Goal: Task Accomplishment & Management: Complete application form

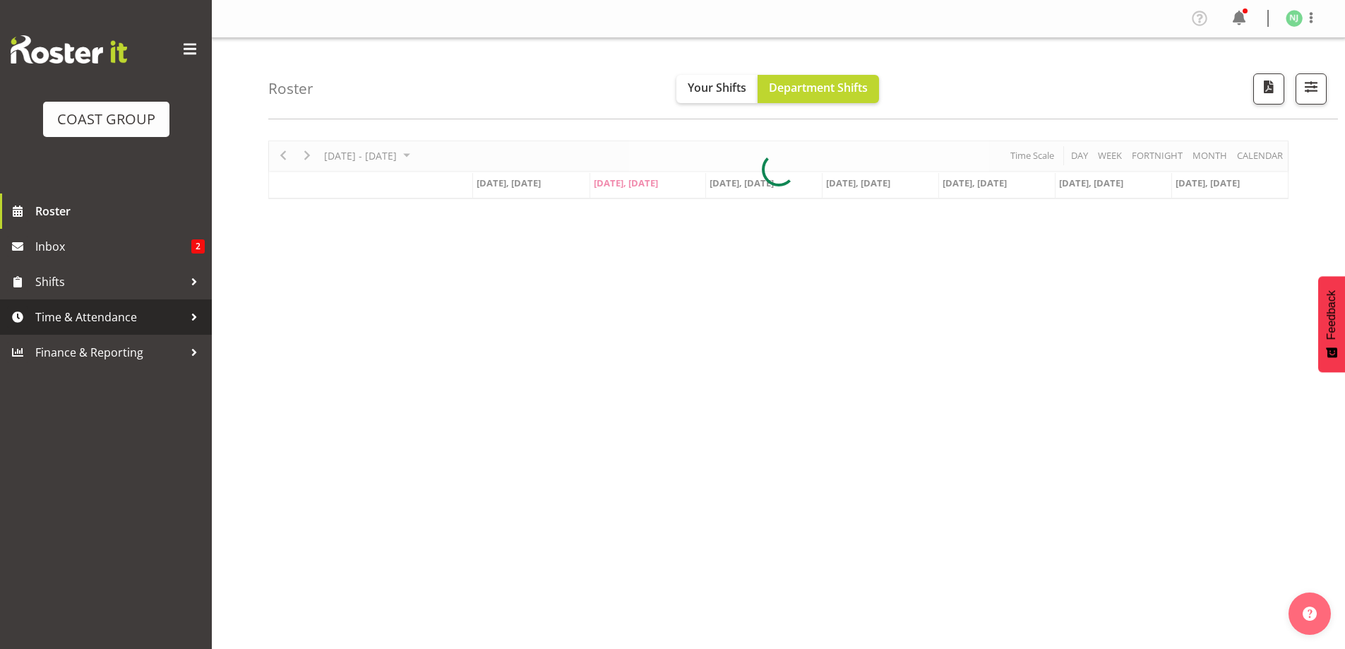
click at [130, 312] on span "Time & Attendance" at bounding box center [109, 317] width 148 height 21
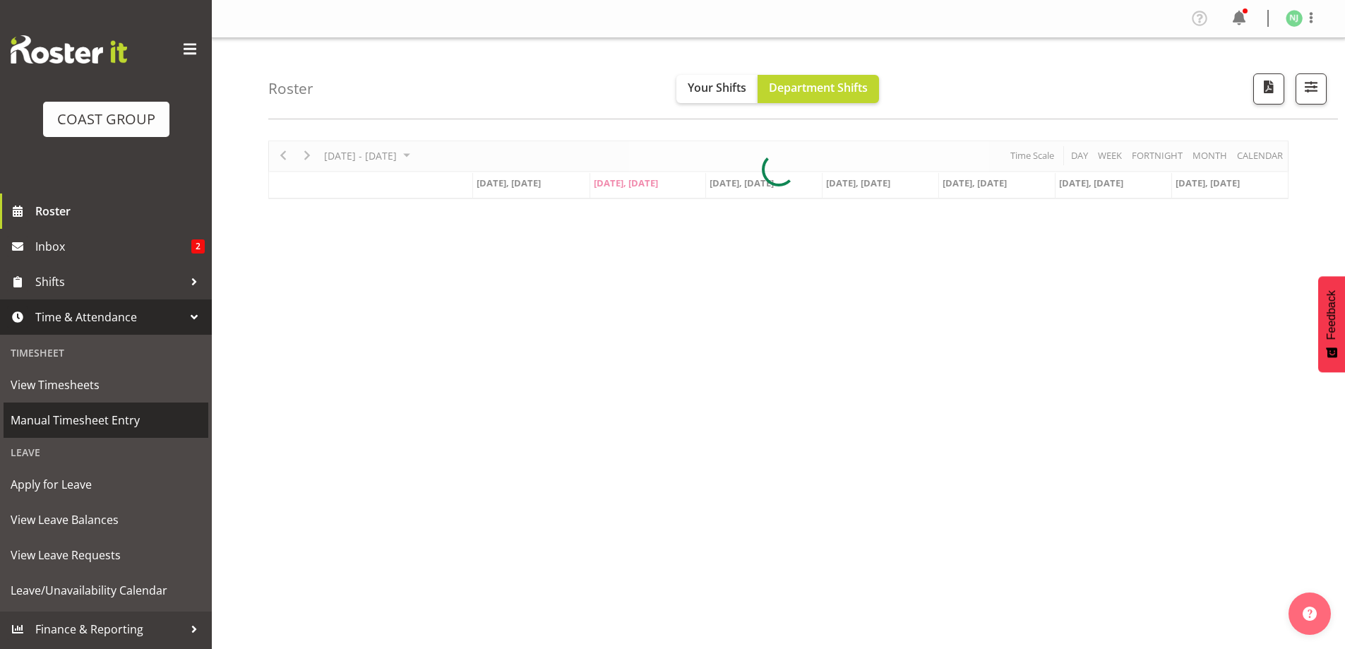
click at [106, 414] on span "Manual Timesheet Entry" at bounding box center [106, 420] width 191 height 21
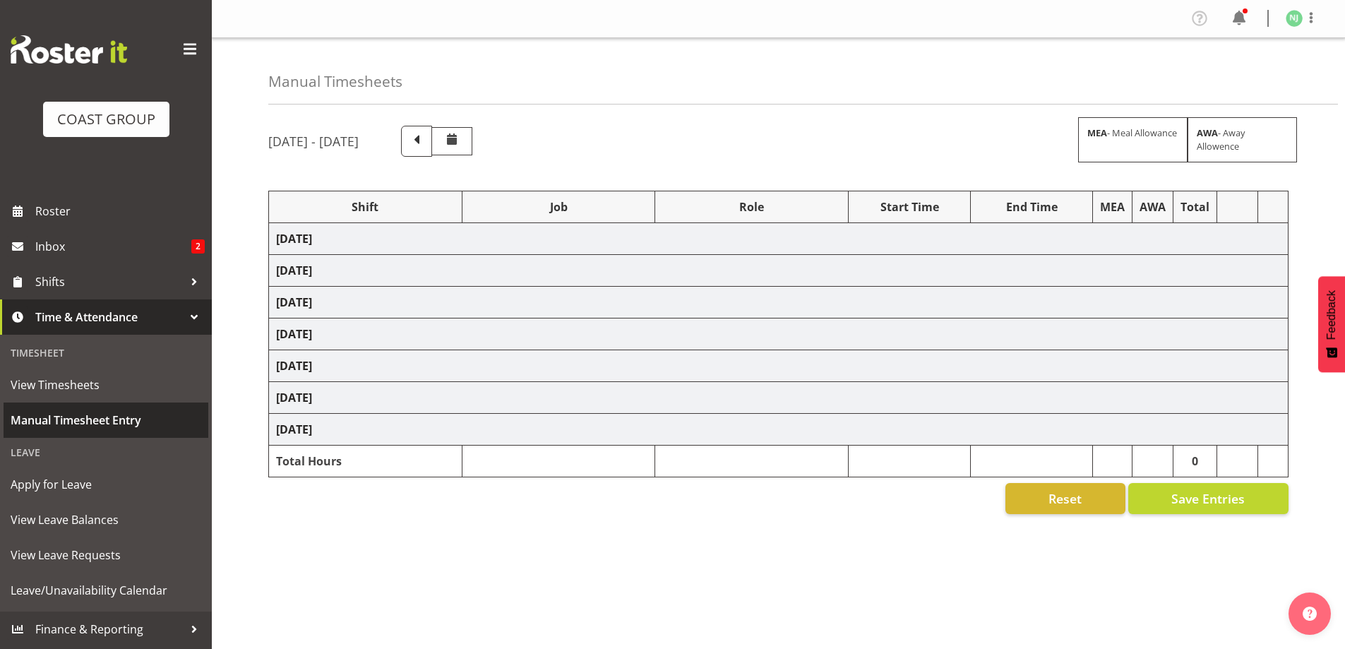
select select "38155"
select select "69"
select select "38155"
select select "69"
select select "38155"
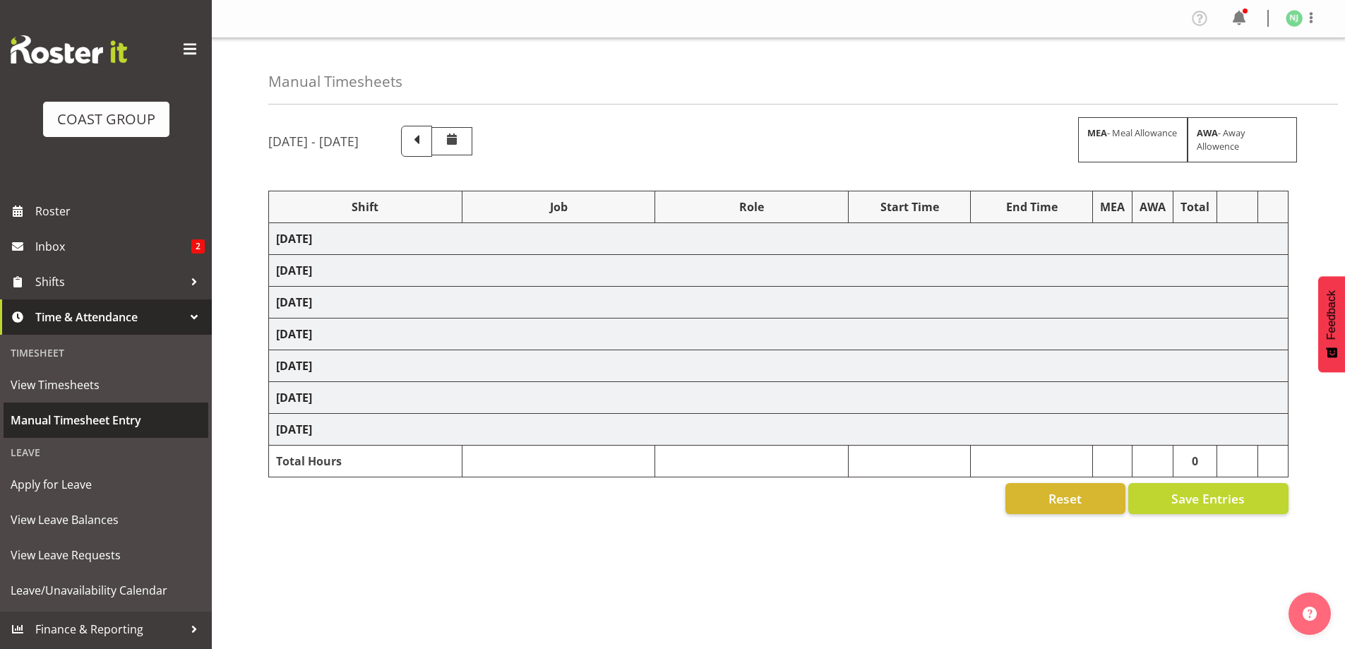
select select "69"
select select "38155"
select select "69"
select select "38155"
select select "69"
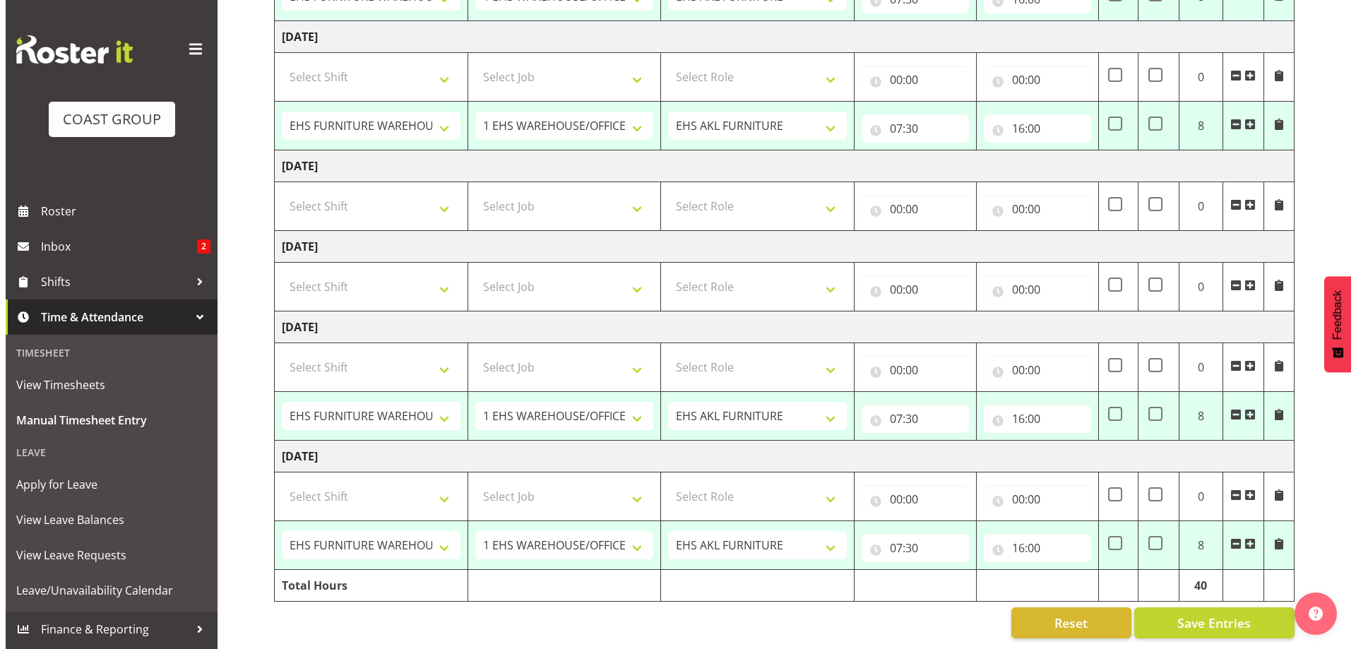
scroll to position [471, 0]
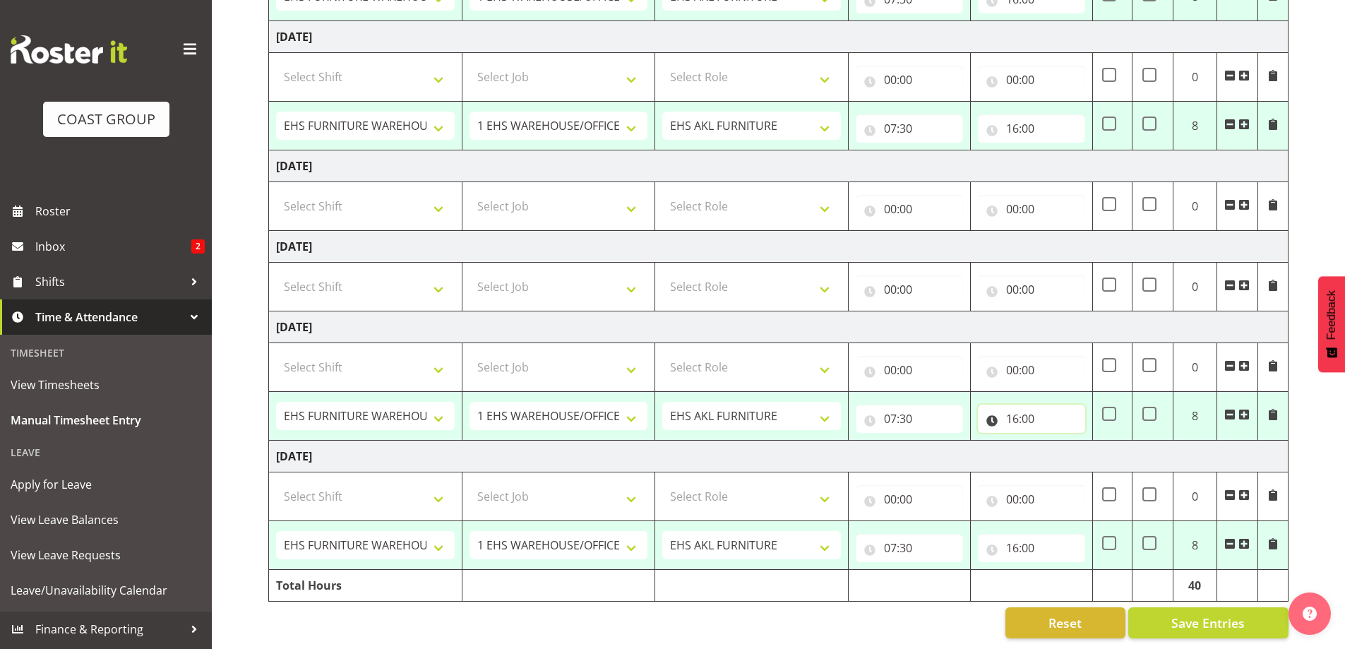
click at [1025, 405] on input "16:00" at bounding box center [1031, 419] width 107 height 28
click at [1075, 443] on select "00 01 02 03 04 05 06 07 08 09 10 11 12 13 14 15 16 17 18 19 20 21 22 23" at bounding box center [1075, 455] width 32 height 28
select select "19"
click at [1059, 441] on select "00 01 02 03 04 05 06 07 08 09 10 11 12 13 14 15 16 17 18 19 20 21 22 23" at bounding box center [1075, 455] width 32 height 28
type input "19:00"
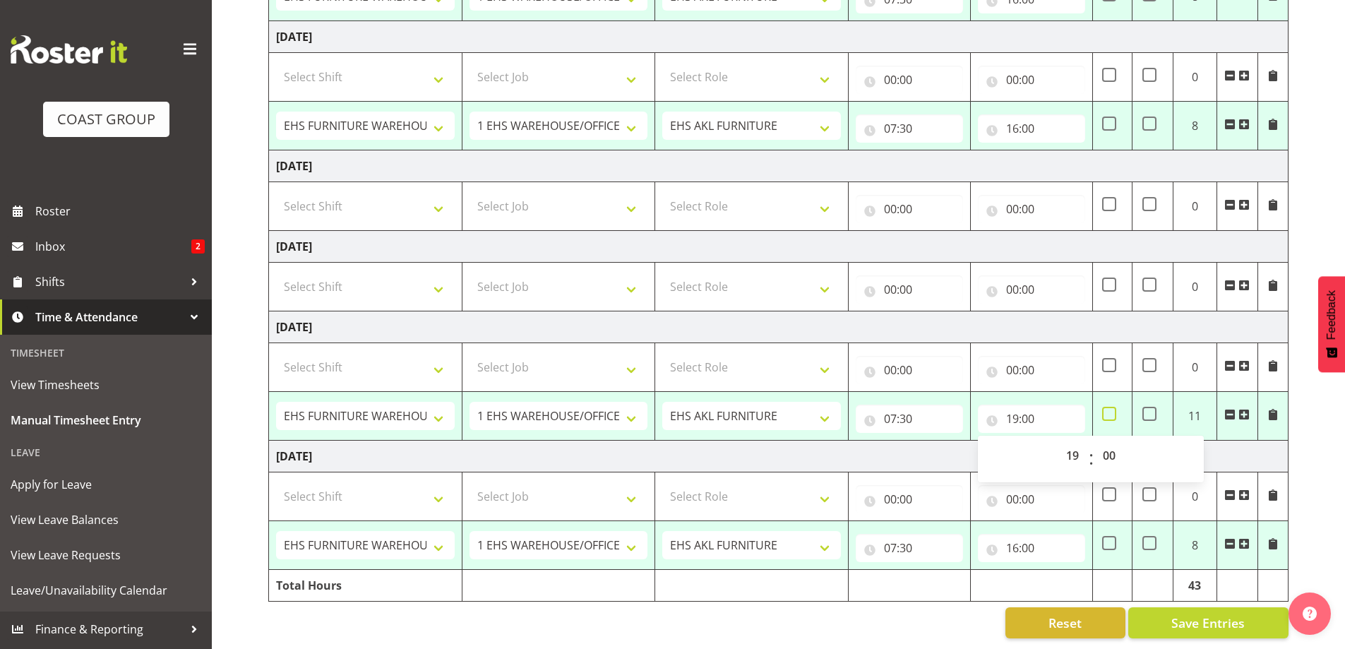
click at [1109, 407] on span at bounding box center [1109, 414] width 14 height 14
click at [1109, 410] on input "checkbox" at bounding box center [1106, 414] width 9 height 9
checkbox input "true"
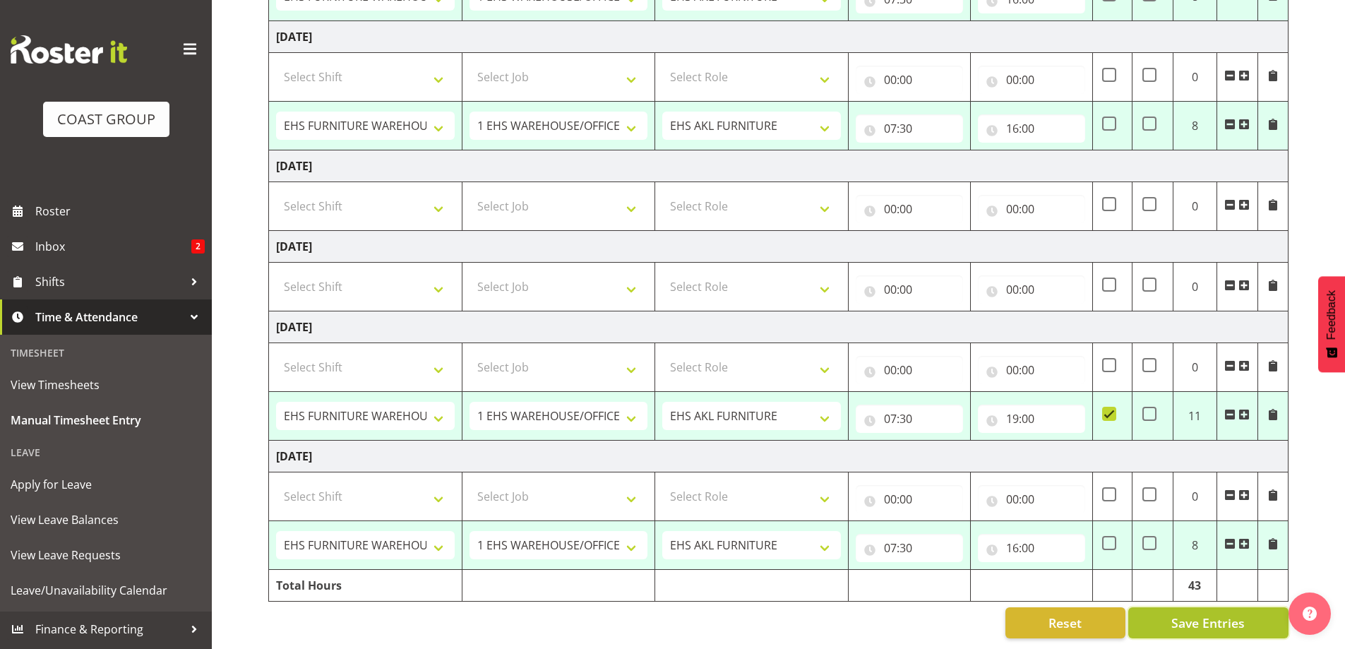
click at [1190, 614] on span "Save Entries" at bounding box center [1208, 623] width 73 height 18
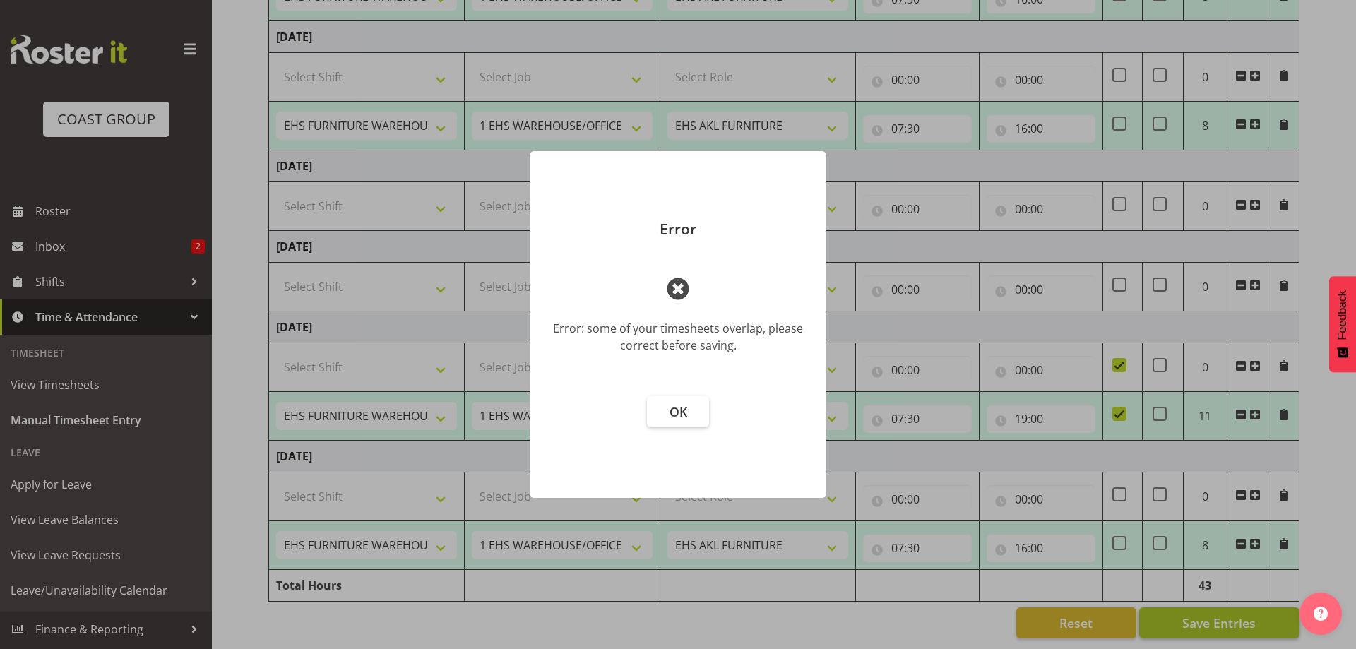
select select "38155"
select select "69"
type input "07:30"
type input "16:00"
select select "38155"
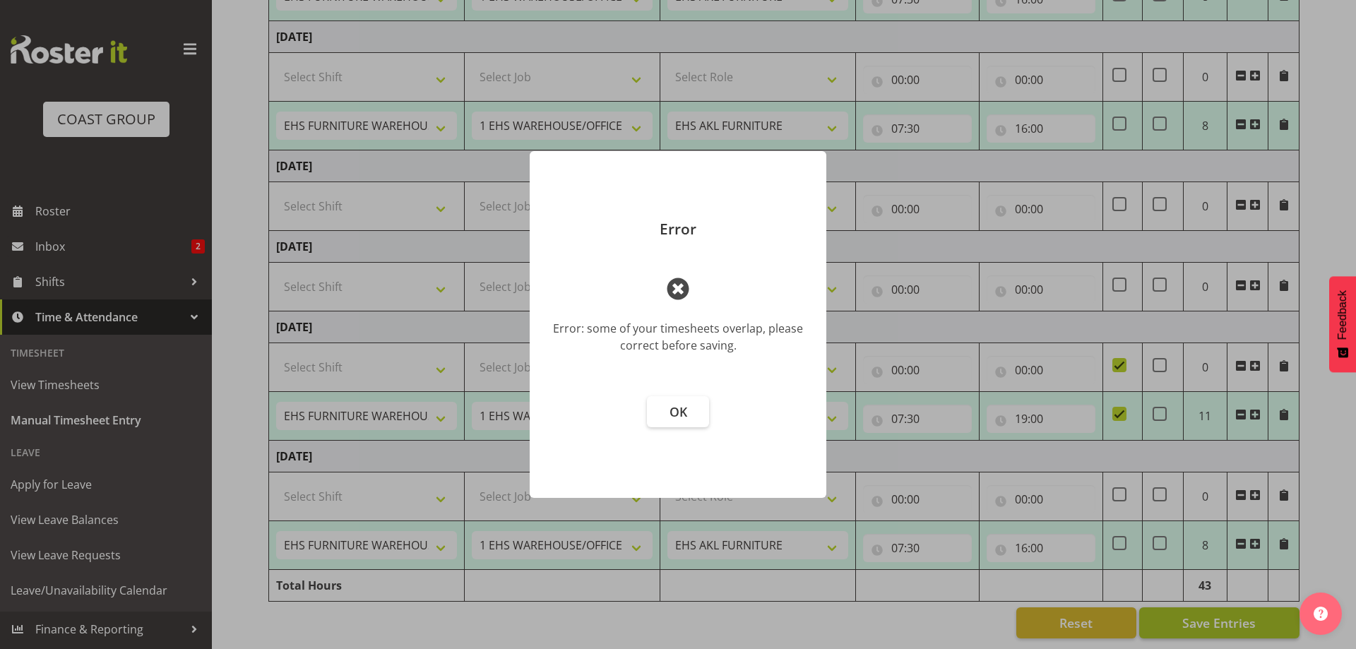
select select "69"
type input "07:30"
type input "16:00"
select select "38155"
select select "69"
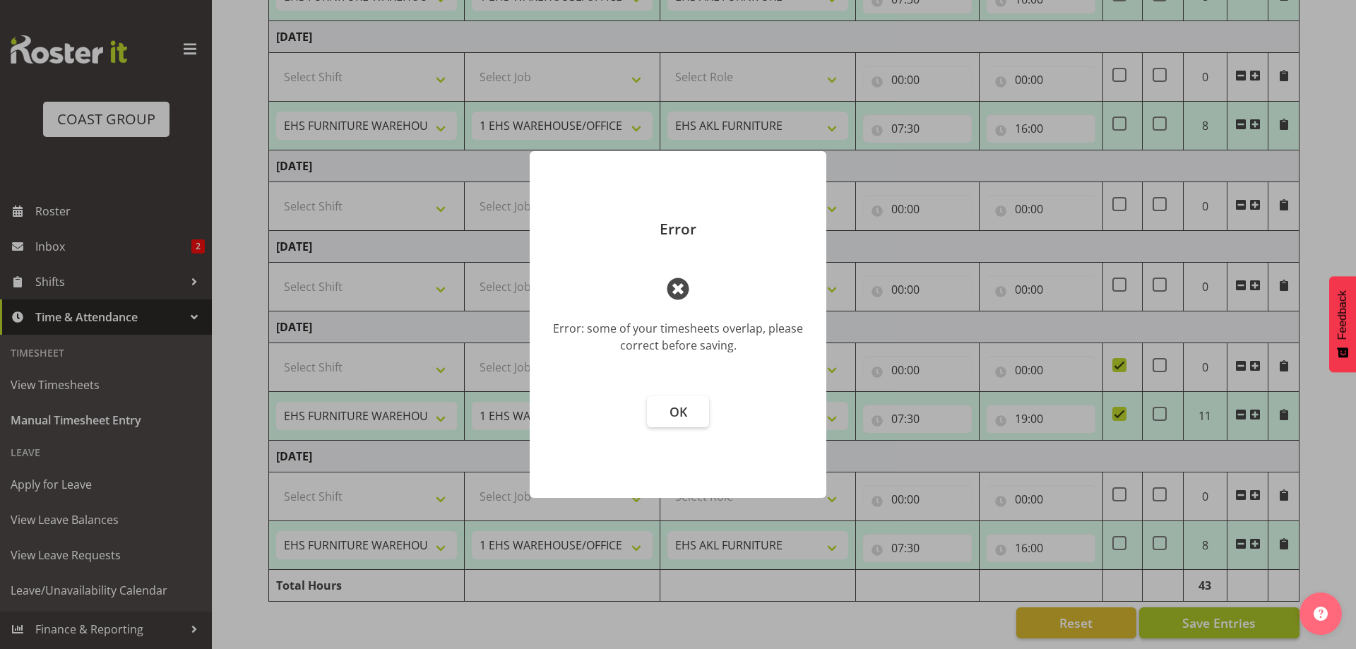
type input "07:30"
type input "16:00"
select select "38155"
select select "69"
type input "07:30"
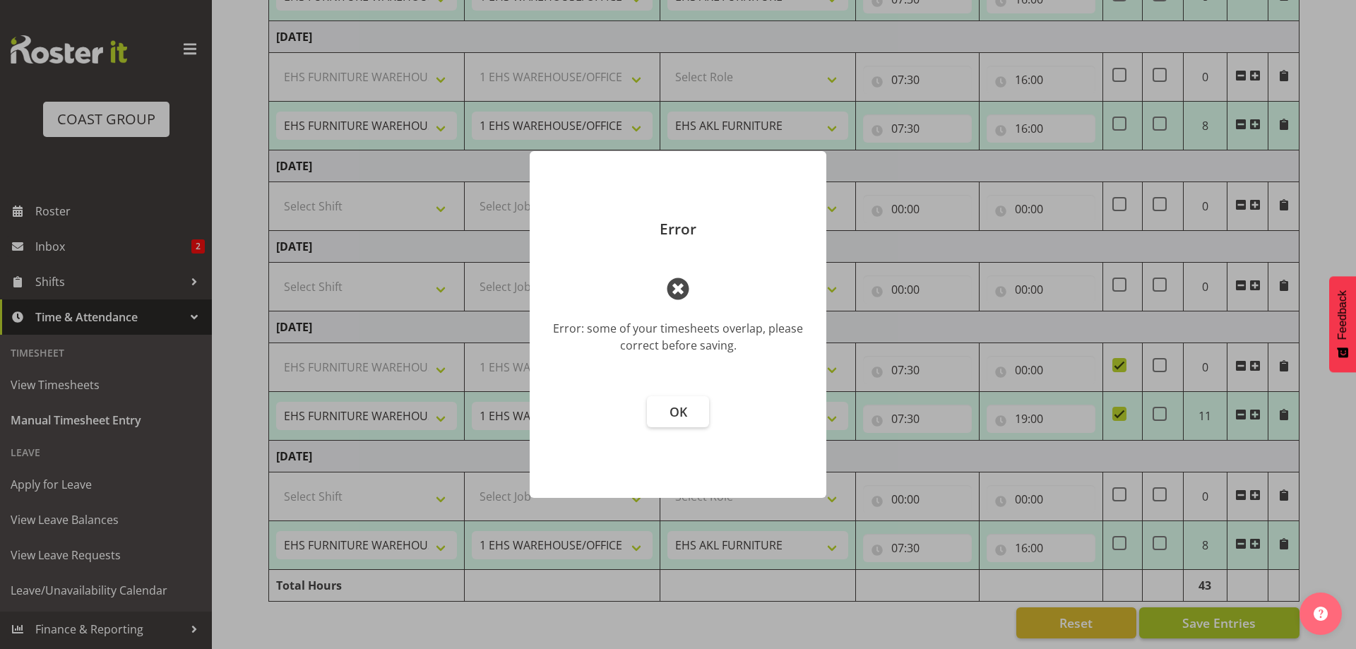
type input "19:00"
checkbox input "true"
select select "38155"
select select "69"
type input "07:30"
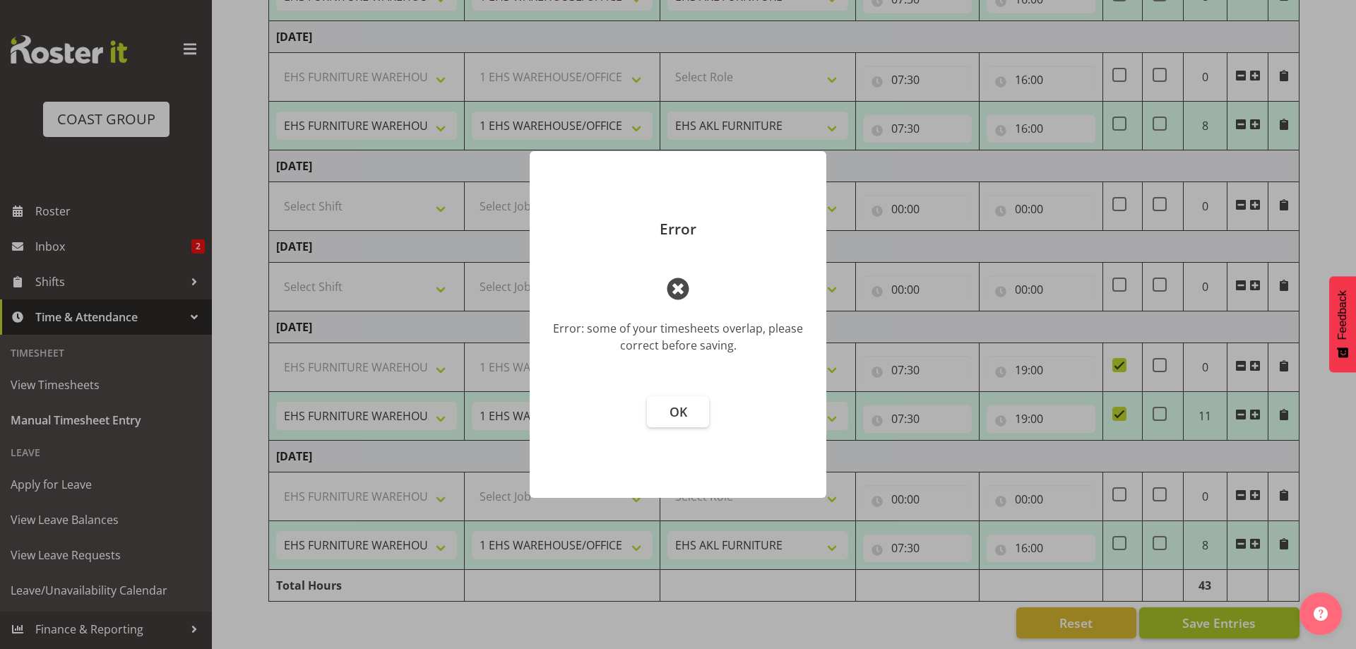
type input "16:00"
select select "38155"
select select "69"
select select "38155"
select select "69"
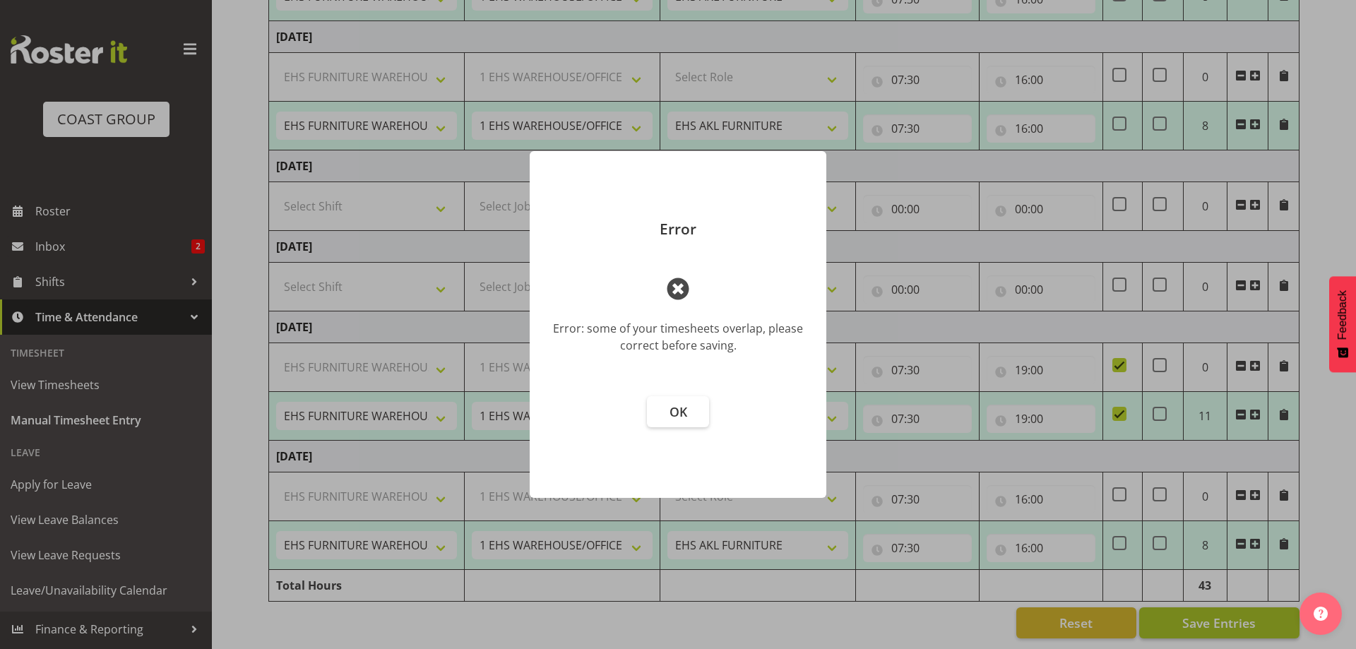
select select "38155"
select select "69"
select select "38155"
select select "69"
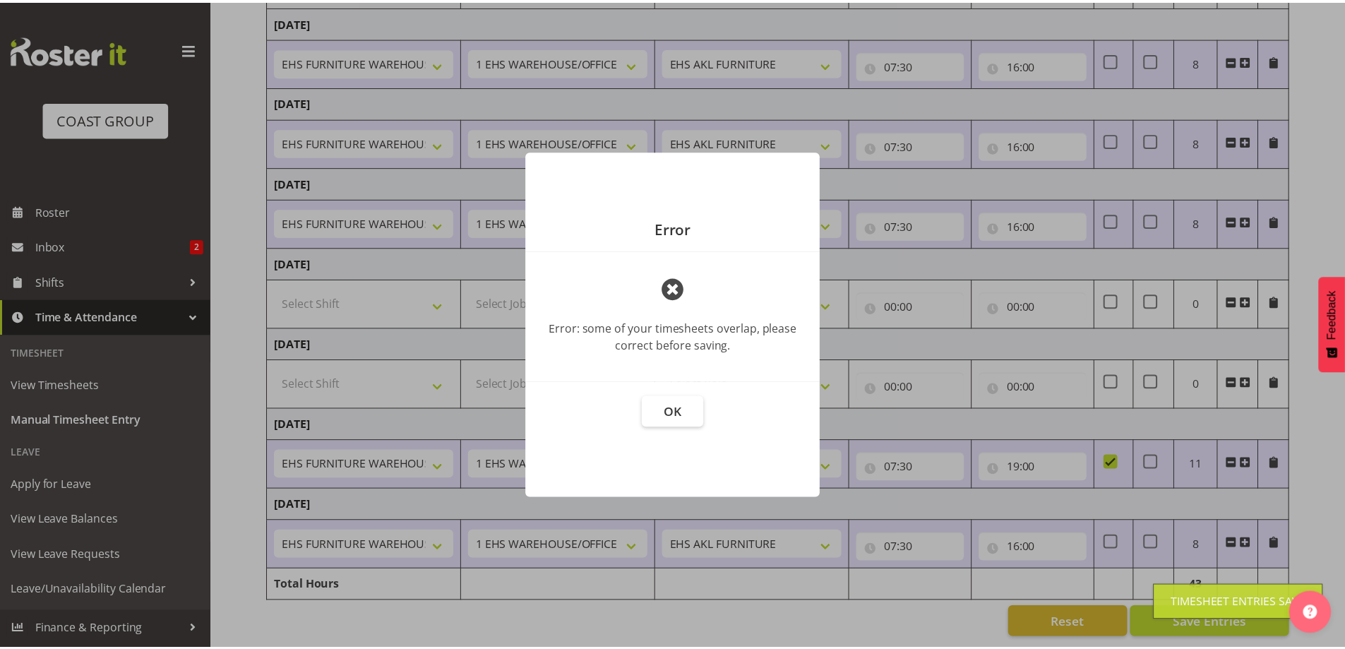
scroll to position [227, 0]
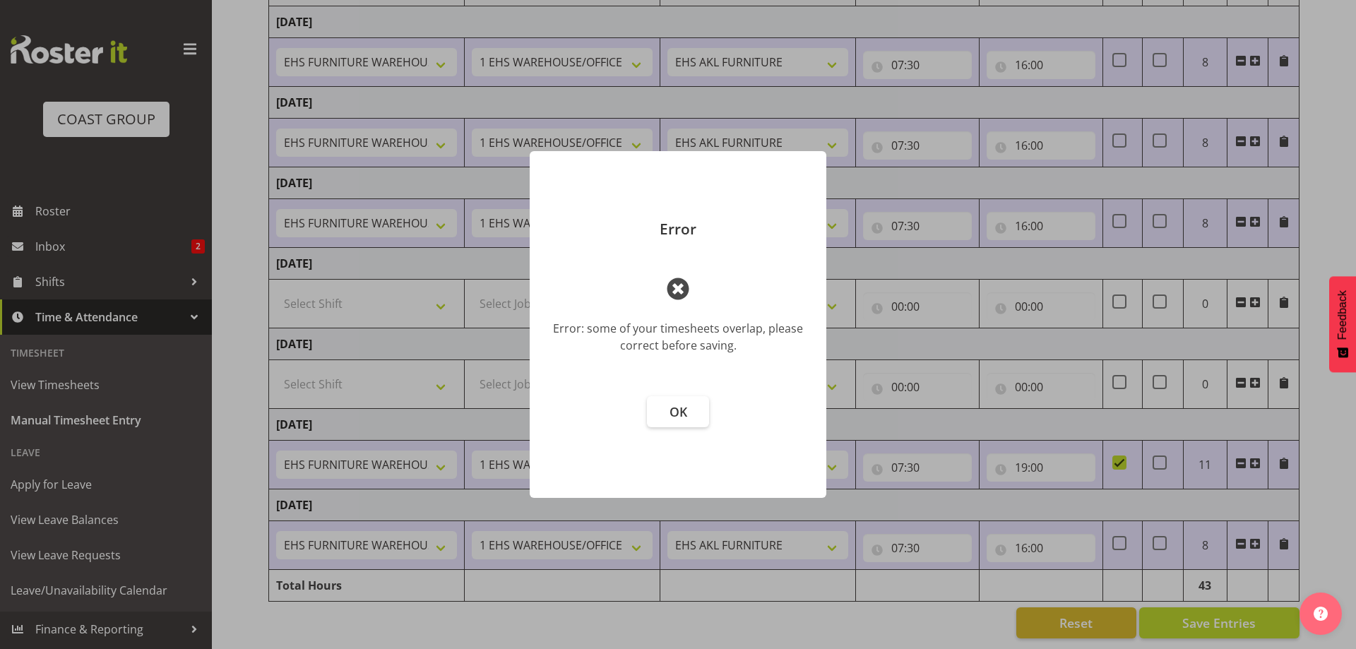
click at [677, 292] on span at bounding box center [678, 289] width 34 height 34
click at [679, 279] on span at bounding box center [678, 289] width 34 height 34
click at [691, 411] on button "OK" at bounding box center [678, 411] width 62 height 31
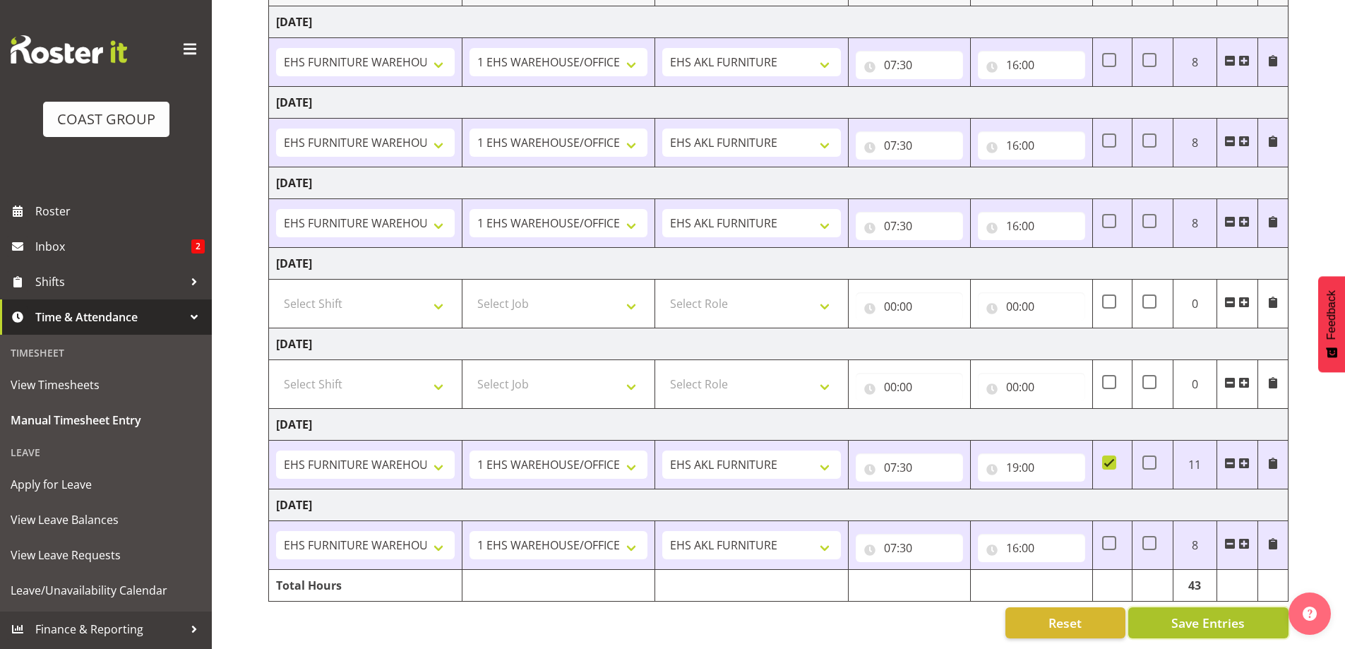
click at [1191, 614] on span "Save Entries" at bounding box center [1208, 623] width 73 height 18
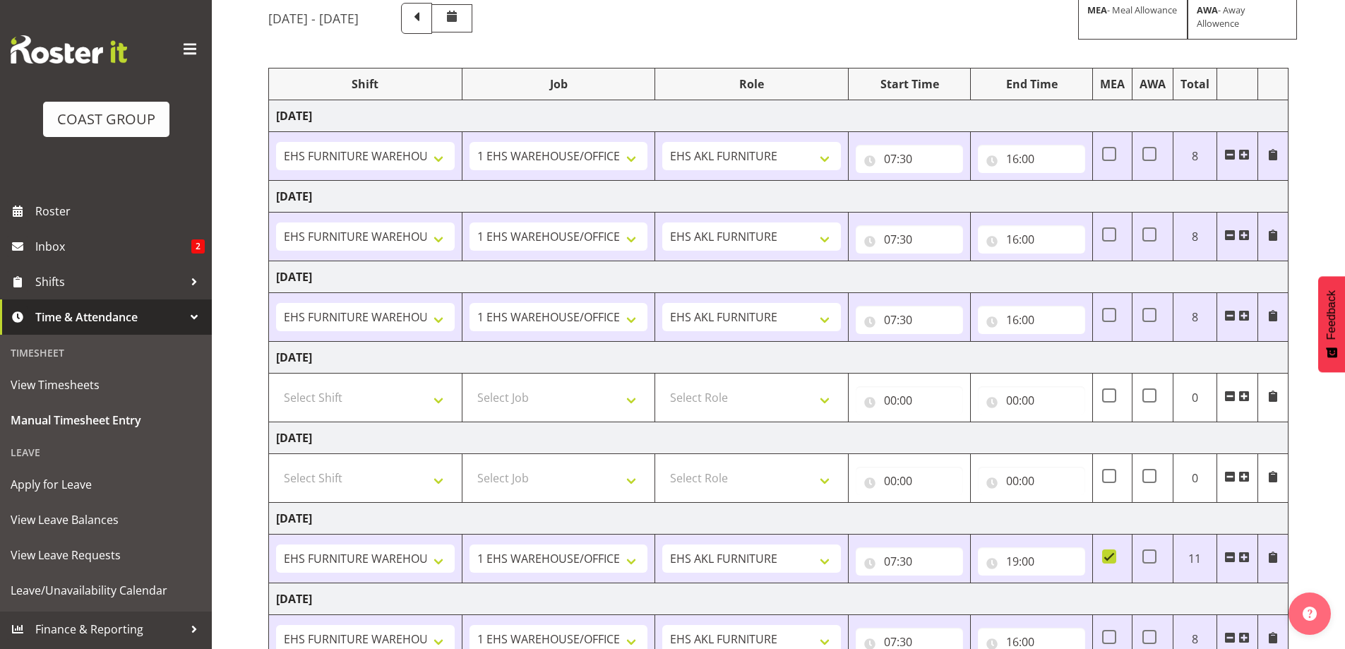
scroll to position [0, 0]
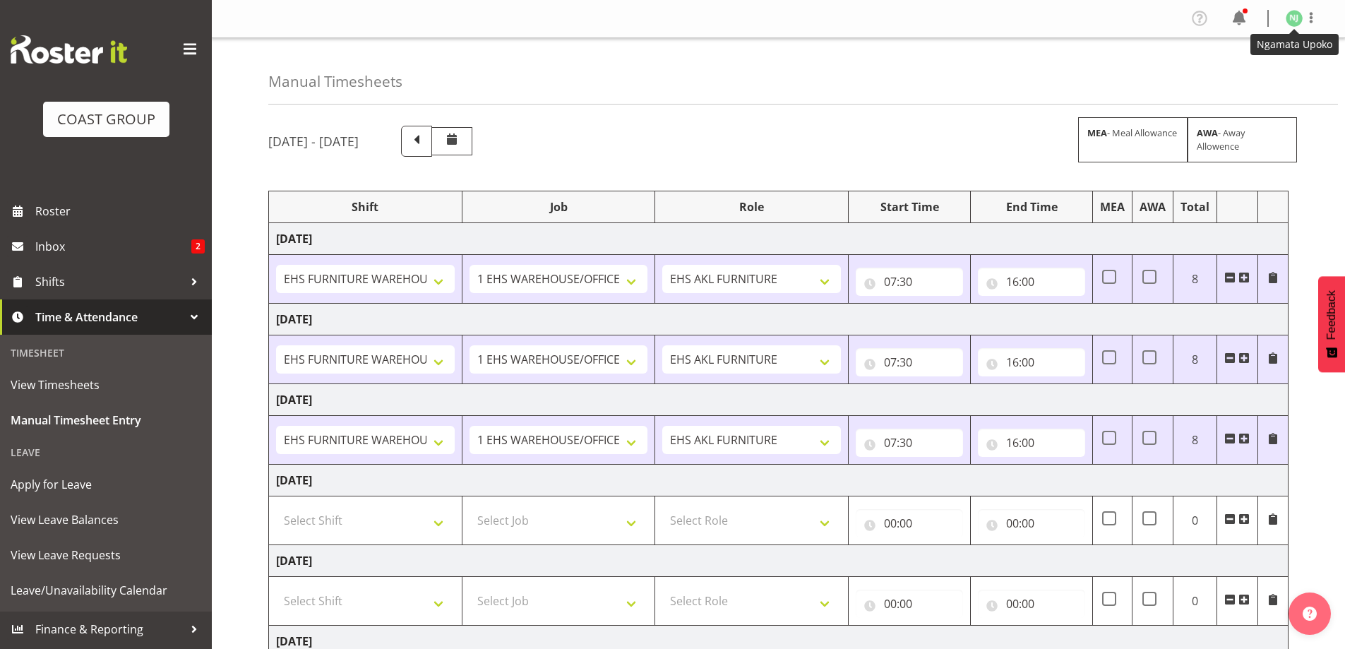
click at [1294, 18] on img at bounding box center [1294, 18] width 17 height 17
click at [1266, 71] on link "Log Out" at bounding box center [1252, 73] width 136 height 25
